Goal: Manage account settings

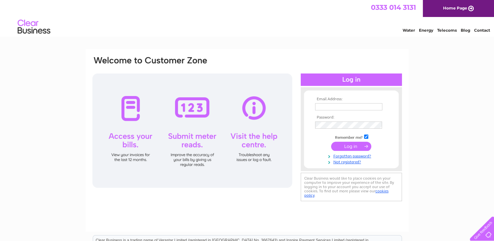
click at [333, 105] on input "text" at bounding box center [348, 106] width 67 height 7
type input "funjunction@hotmail.com"
click at [354, 145] on input "submit" at bounding box center [351, 146] width 40 height 9
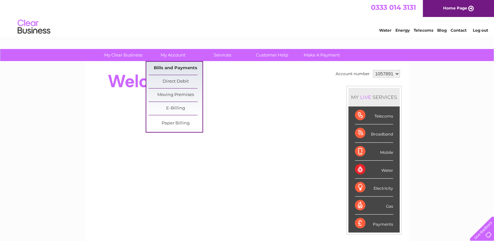
click at [180, 74] on link "Bills and Payments" at bounding box center [175, 68] width 54 height 13
click at [175, 71] on link "Bills and Payments" at bounding box center [175, 68] width 54 height 13
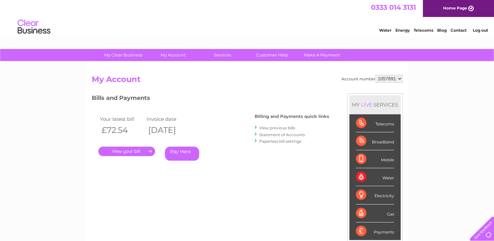
click at [122, 147] on link "." at bounding box center [126, 150] width 57 height 9
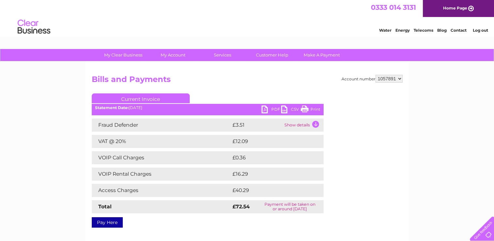
click at [275, 111] on link "PDF" at bounding box center [271, 109] width 20 height 9
click at [274, 108] on link "PDF" at bounding box center [271, 109] width 20 height 9
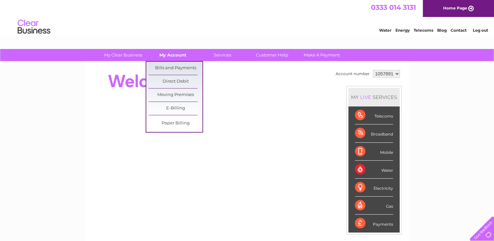
click at [177, 53] on link "My Account" at bounding box center [173, 55] width 54 height 12
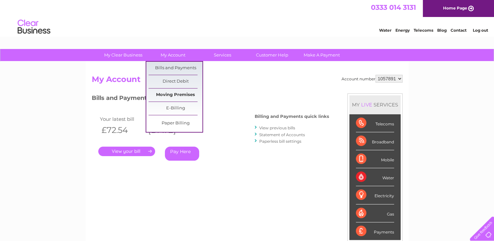
click at [185, 93] on link "Moving Premises" at bounding box center [175, 94] width 54 height 13
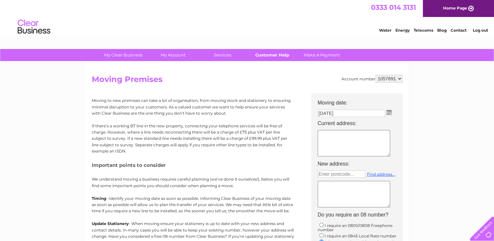
click at [279, 55] on link "Customer Help" at bounding box center [272, 55] width 54 height 12
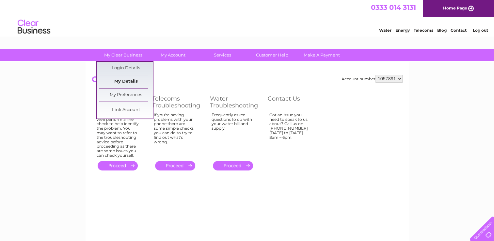
click at [139, 82] on link "My Details" at bounding box center [126, 81] width 54 height 13
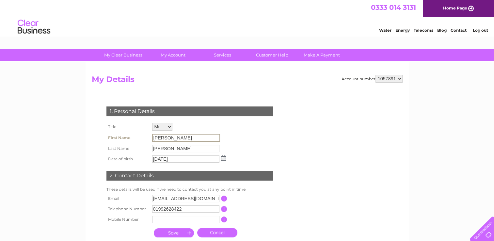
click at [167, 140] on input "[PERSON_NAME]" at bounding box center [186, 138] width 68 height 8
click at [170, 139] on input "[PERSON_NAME]" at bounding box center [186, 138] width 68 height 8
drag, startPoint x: 170, startPoint y: 139, endPoint x: 179, endPoint y: 140, distance: 9.2
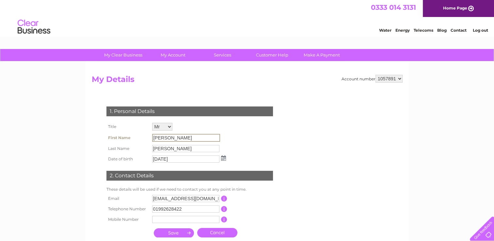
click at [179, 140] on input "Colin" at bounding box center [186, 138] width 68 height 8
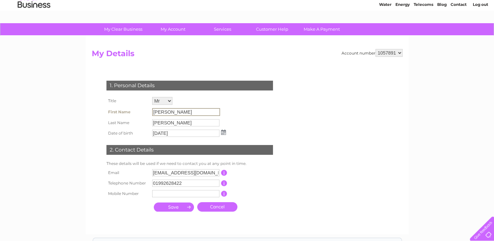
scroll to position [26, 0]
click at [179, 132] on input "[DATE]" at bounding box center [186, 133] width 68 height 8
click at [177, 123] on input "[PERSON_NAME]" at bounding box center [186, 122] width 68 height 8
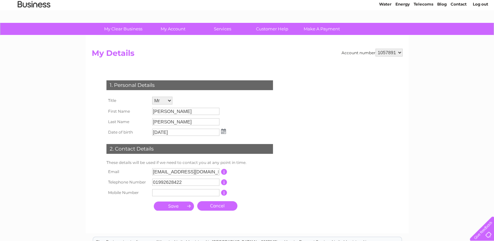
drag, startPoint x: 177, startPoint y: 123, endPoint x: 150, endPoint y: 64, distance: 64.7
click at [150, 64] on form "Account number 1057891 My Details 1. Personal Details Title Mr Mrs Ms Miss Dr R…" at bounding box center [247, 138] width 311 height 178
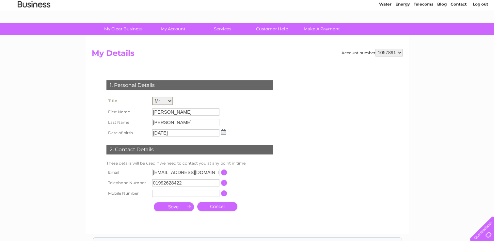
click at [166, 100] on select "Mr Mrs Ms Miss Dr Rev Prof Other" at bounding box center [162, 101] width 21 height 8
click at [152, 97] on select "Mr Mrs Ms Miss Dr Rev Prof Other" at bounding box center [162, 101] width 21 height 8
click at [169, 112] on input "[PERSON_NAME]" at bounding box center [186, 112] width 68 height 8
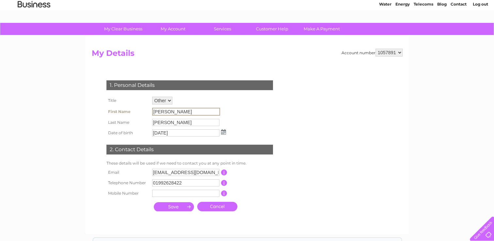
click at [169, 112] on input "[PERSON_NAME]" at bounding box center [186, 112] width 68 height 8
drag, startPoint x: 169, startPoint y: 112, endPoint x: 167, endPoint y: 100, distance: 11.5
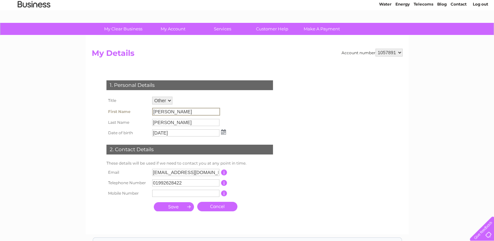
click at [167, 100] on select "Mr Mrs Ms Miss Dr Rev Prof Other" at bounding box center [162, 101] width 20 height 8
select select "Mr"
click at [152, 97] on select "Mr Mrs Ms Miss Dr Rev Prof Other" at bounding box center [162, 101] width 21 height 8
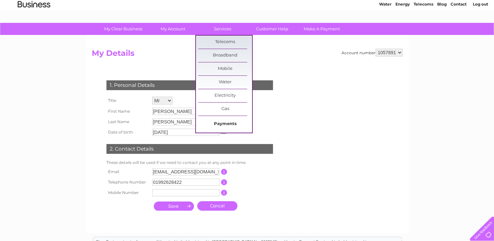
click at [228, 123] on link "Payments" at bounding box center [225, 123] width 54 height 13
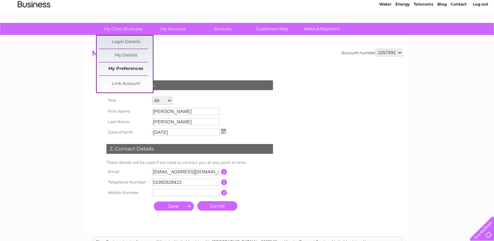
click at [139, 69] on link "My Preferences" at bounding box center [126, 68] width 54 height 13
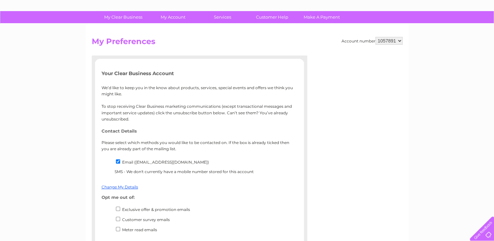
scroll to position [39, 0]
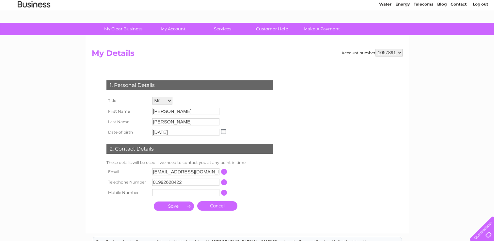
click at [58, 84] on div "My Clear Business Login Details My Details My Preferences Link Account My Accou…" at bounding box center [247, 184] width 494 height 322
